Goal: Transaction & Acquisition: Purchase product/service

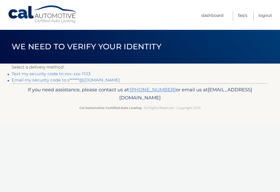
click at [95, 80] on link "Email my security code to s******@gmail.com" at bounding box center [66, 80] width 108 height 5
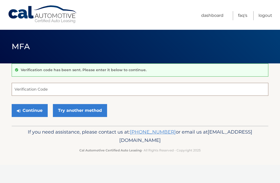
click at [30, 89] on input "Verification Code" at bounding box center [140, 89] width 257 height 13
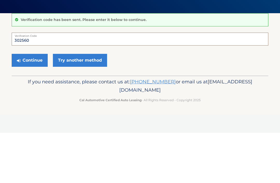
type input "302560"
click at [35, 104] on button "Continue" at bounding box center [30, 110] width 36 height 13
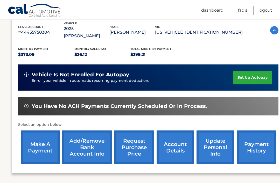
scroll to position [93, 0]
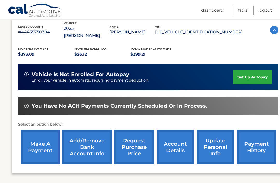
click at [44, 144] on link "make a payment" at bounding box center [40, 147] width 39 height 34
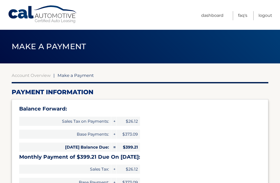
select select "NmE4MjE0NjEtNDRjZS00Yjc2LWFjMmYtZTcyYWJmNmNjMmJm"
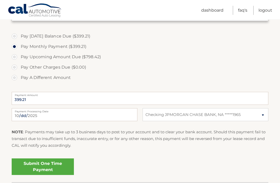
click at [59, 165] on link "Submit One Time Payment" at bounding box center [43, 167] width 62 height 17
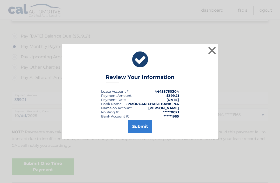
click at [148, 133] on button "Submit" at bounding box center [140, 127] width 24 height 12
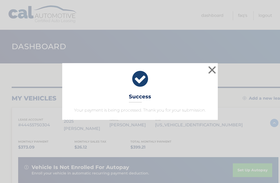
click at [213, 69] on button "×" at bounding box center [212, 70] width 10 height 10
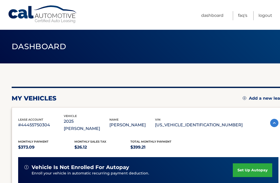
click at [269, 14] on link "Logout" at bounding box center [266, 15] width 14 height 9
